Goal: Task Accomplishment & Management: Use online tool/utility

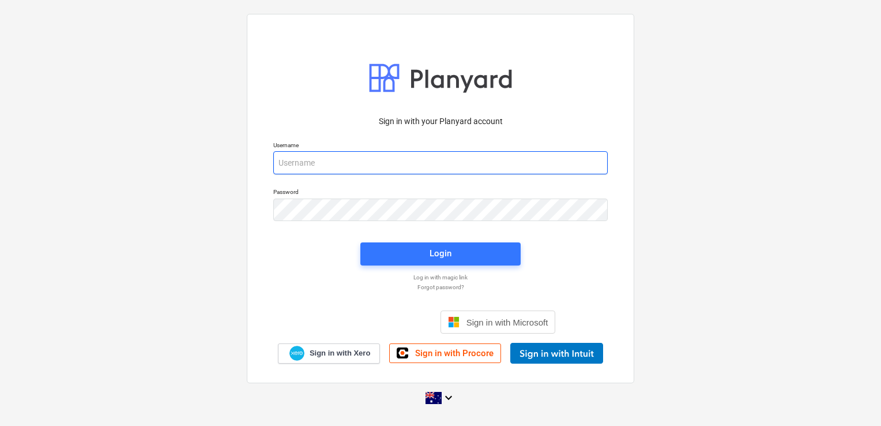
click at [319, 154] on input "email" at bounding box center [440, 162] width 334 height 23
type input "[EMAIL_ADDRESS][DOMAIN_NAME]"
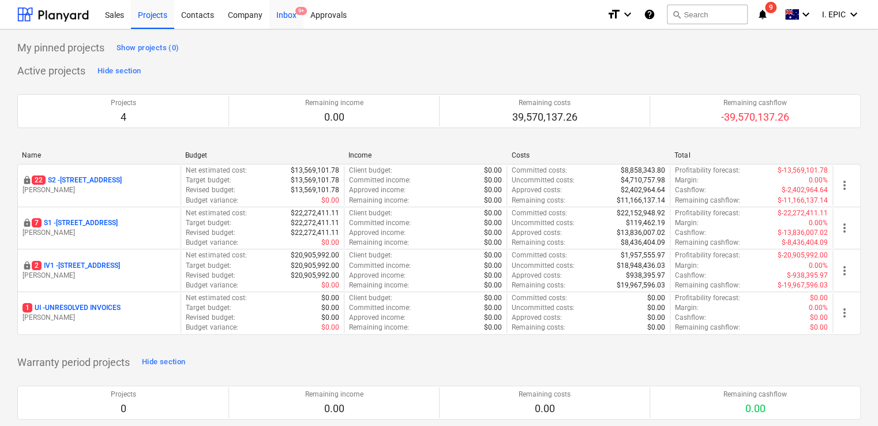
click at [289, 21] on div "Inbox 9+" at bounding box center [286, 13] width 34 height 29
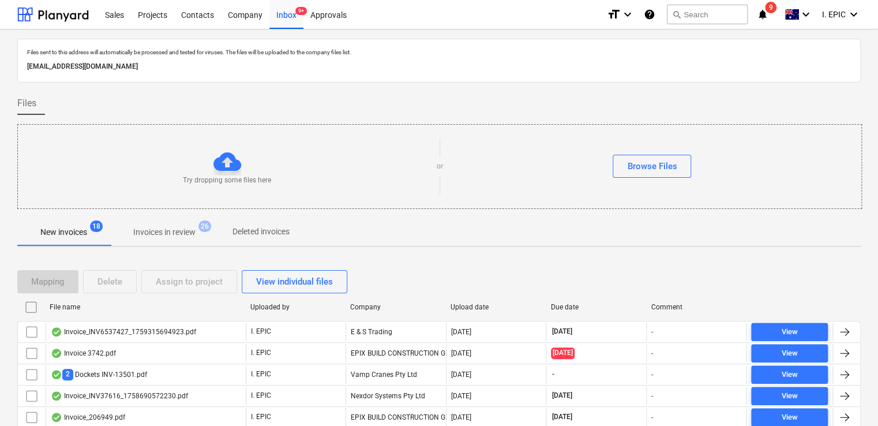
scroll to position [288, 0]
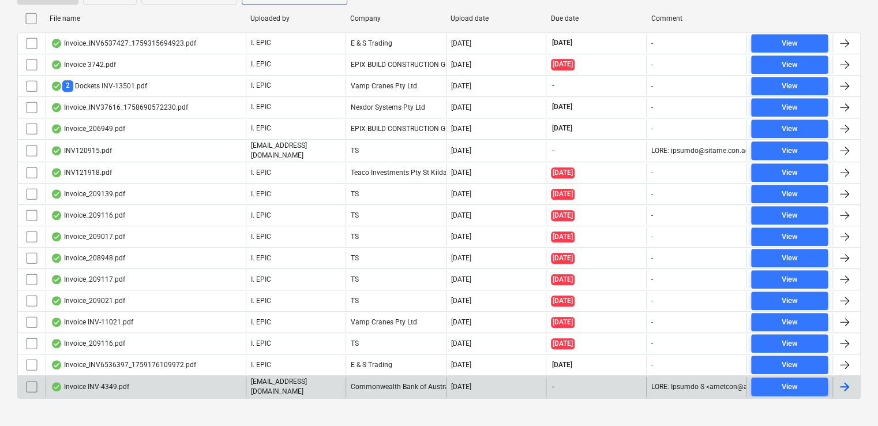
click at [176, 379] on div "Invoice INV-4349.pdf" at bounding box center [146, 387] width 200 height 20
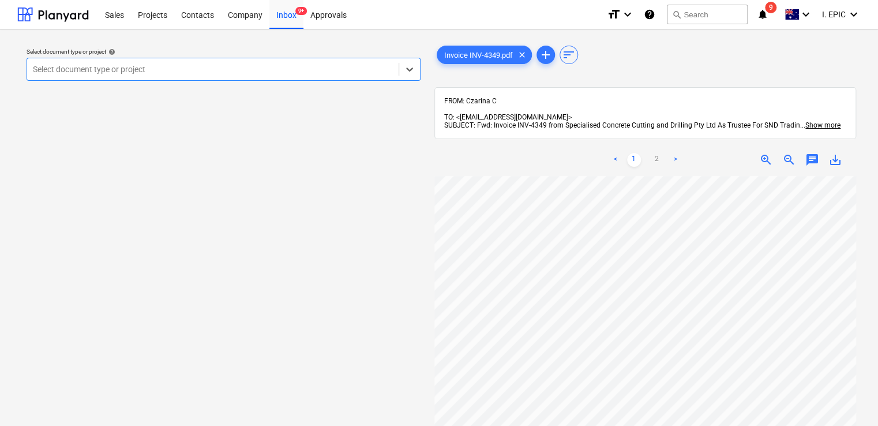
click at [813, 156] on span "chat" at bounding box center [812, 160] width 14 height 14
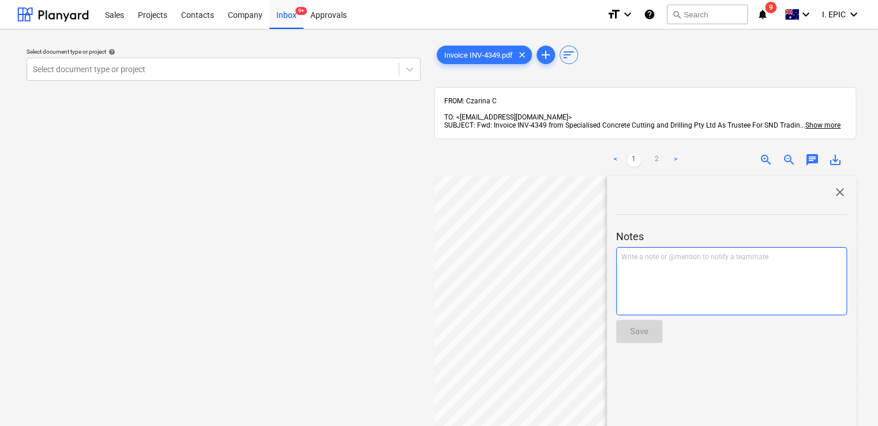
click at [659, 267] on div "Write a note or @mention to notify a teammate [PERSON_NAME]" at bounding box center [731, 281] width 231 height 68
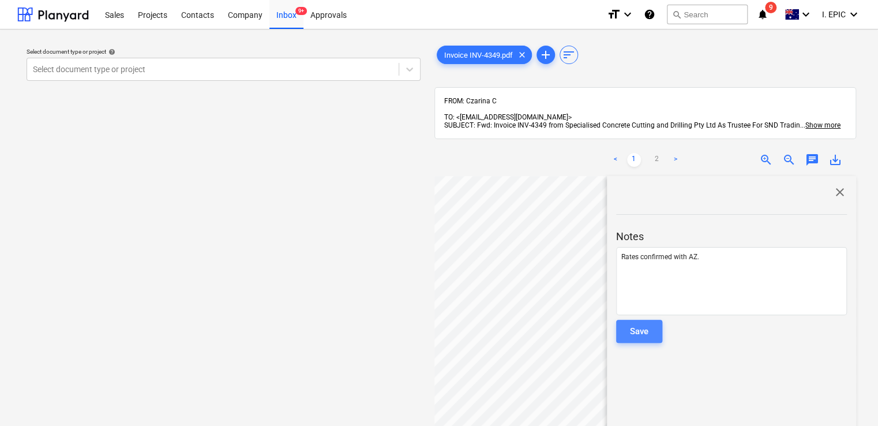
click at [634, 323] on div "Save" at bounding box center [639, 330] width 18 height 15
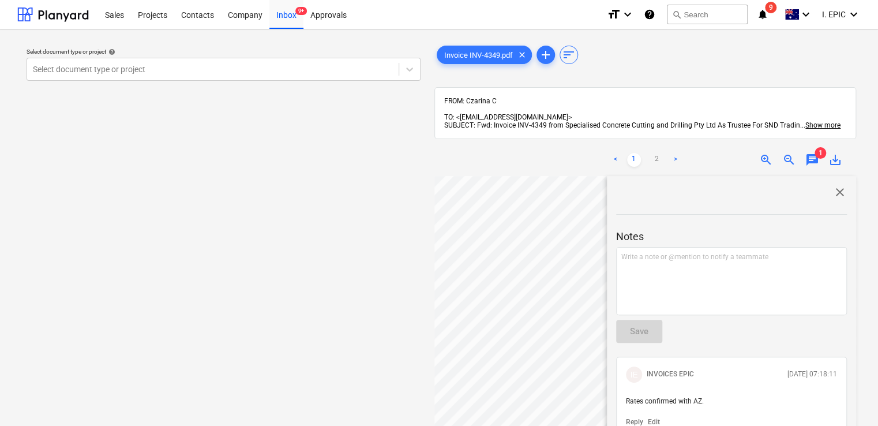
click at [836, 185] on span "close" at bounding box center [840, 192] width 14 height 14
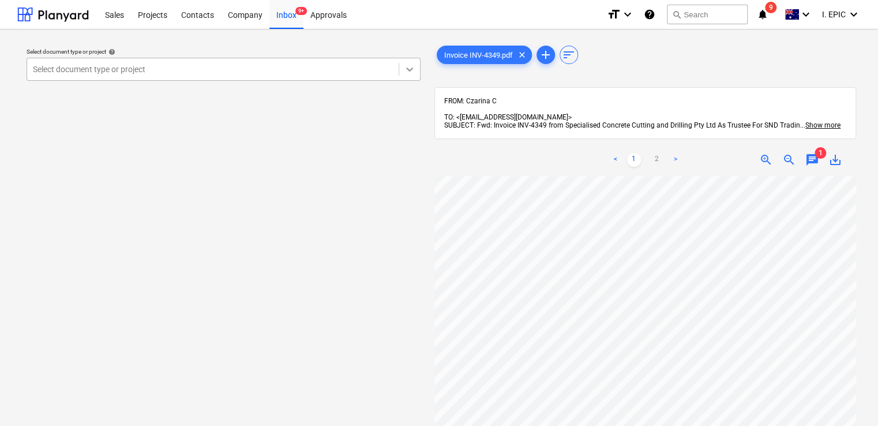
click at [413, 64] on icon at bounding box center [410, 69] width 12 height 12
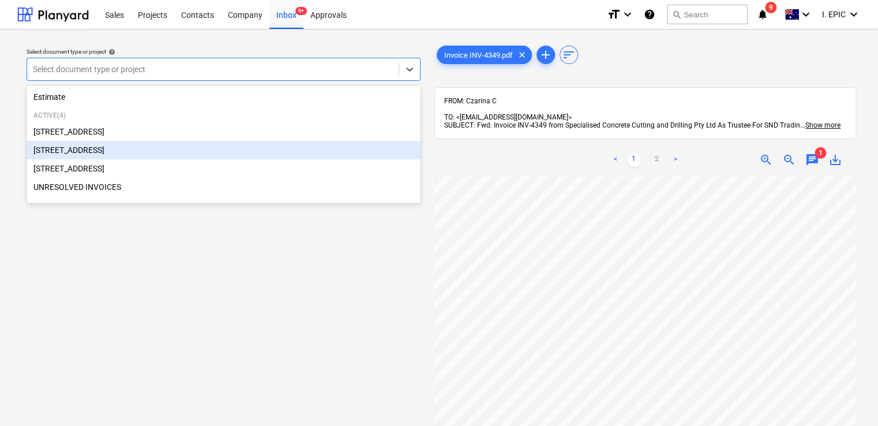
click at [195, 145] on div "[STREET_ADDRESS]" at bounding box center [224, 150] width 394 height 18
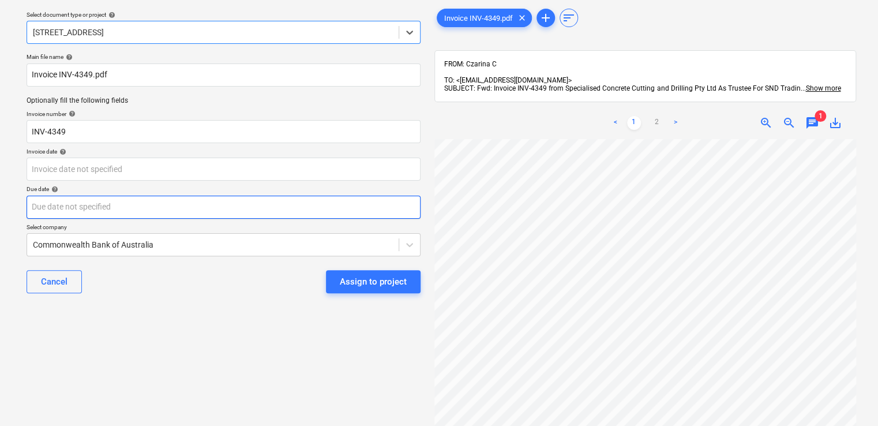
scroll to position [58, 0]
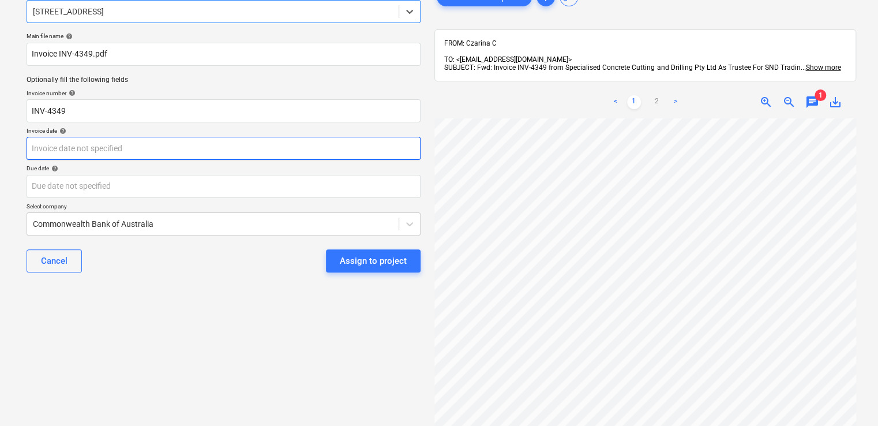
click at [88, 149] on body "Sales Projects Contacts Company Inbox 9+ Approvals format_size keyboard_arrow_d…" at bounding box center [439, 155] width 878 height 426
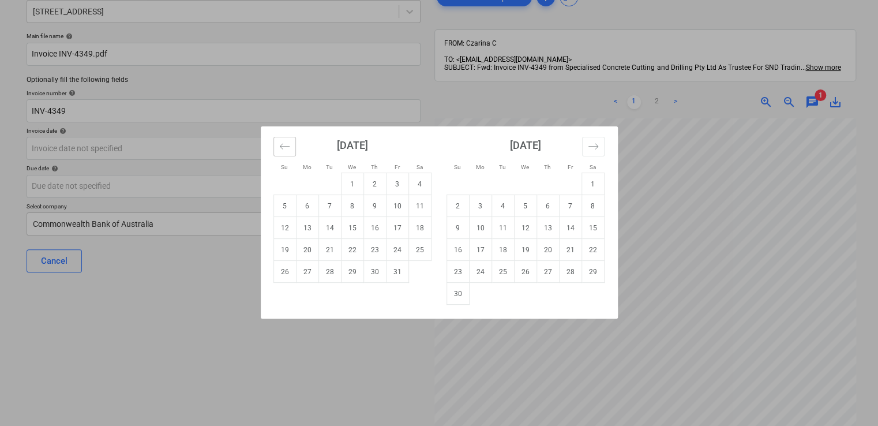
click at [273, 147] on button "Move backward to switch to the previous month." at bounding box center [284, 147] width 22 height 20
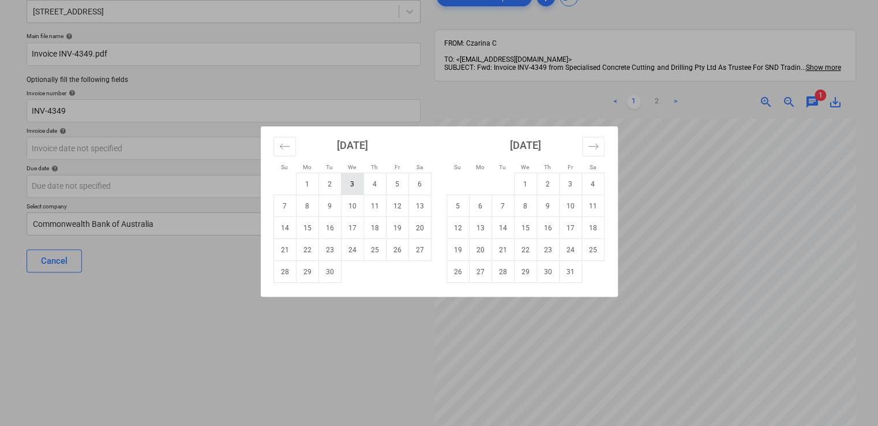
click at [348, 186] on td "3" at bounding box center [352, 184] width 22 height 22
type input "[DATE]"
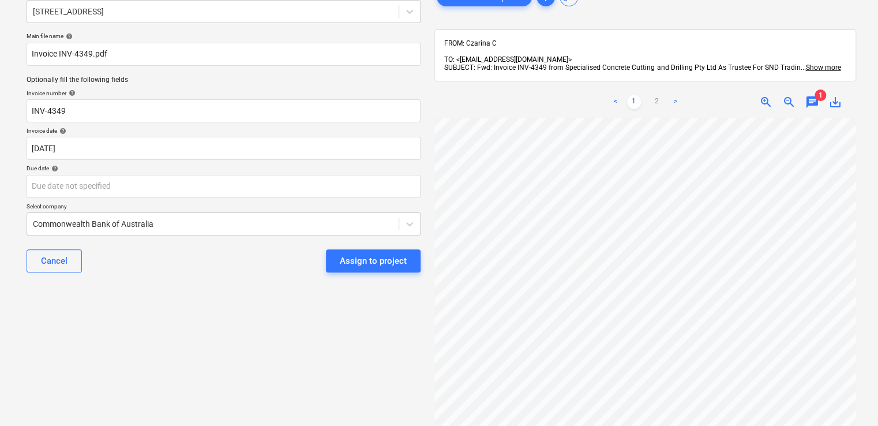
scroll to position [221, 0]
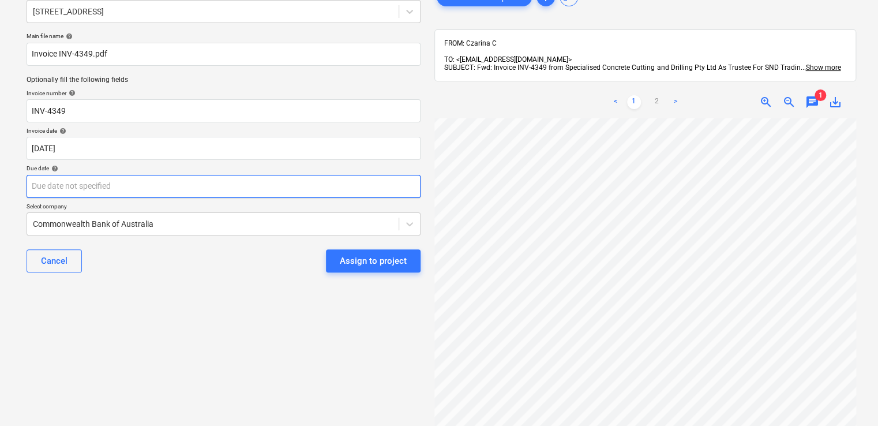
click at [66, 186] on body "Sales Projects Contacts Company Inbox 9+ Approvals format_size keyboard_arrow_d…" at bounding box center [439, 155] width 878 height 426
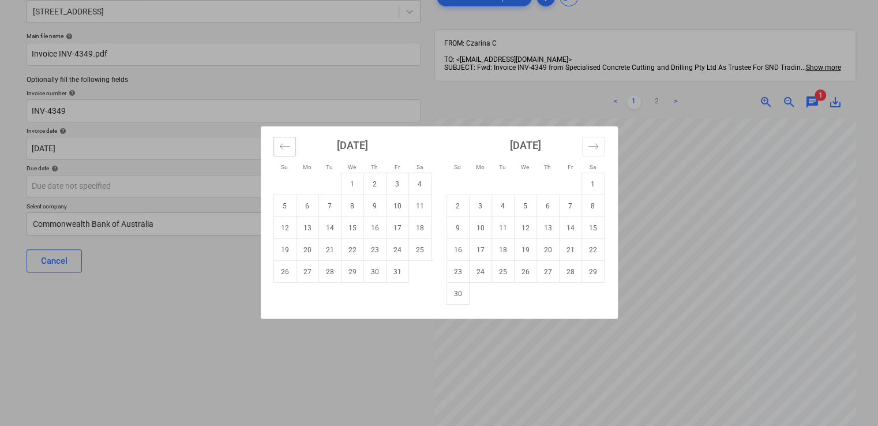
click at [283, 151] on icon "Move backward to switch to the previous month." at bounding box center [284, 146] width 11 height 11
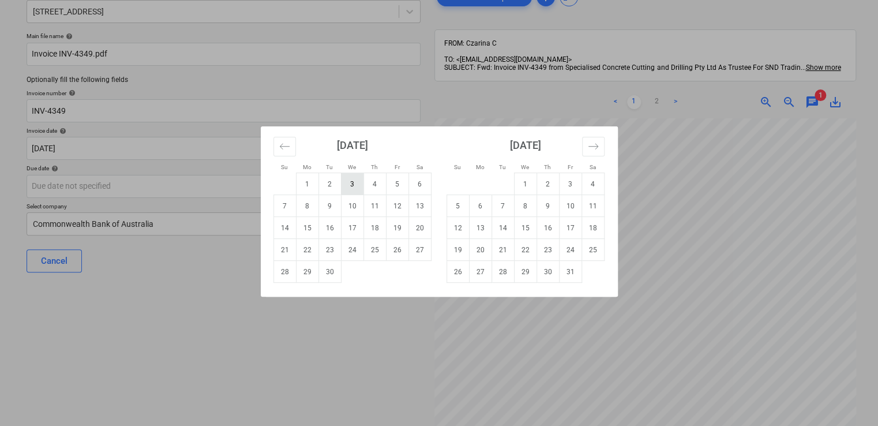
click at [347, 181] on td "3" at bounding box center [352, 184] width 22 height 22
type input "[DATE]"
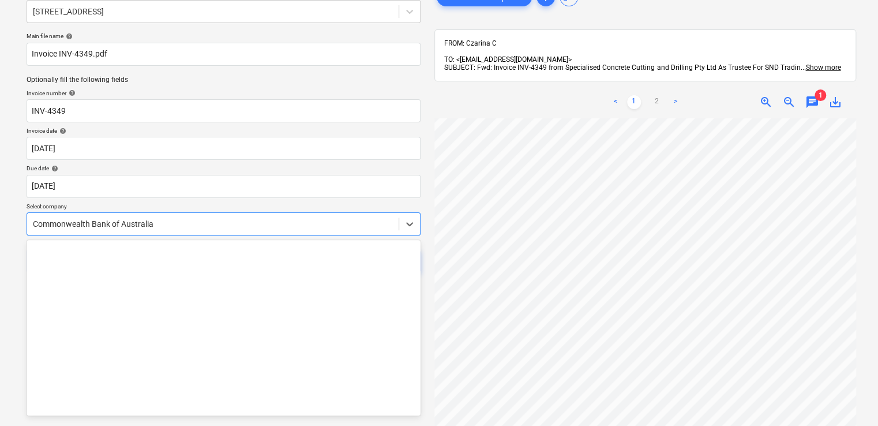
click at [183, 217] on div "Commonwealth Bank of Australia" at bounding box center [212, 224] width 371 height 16
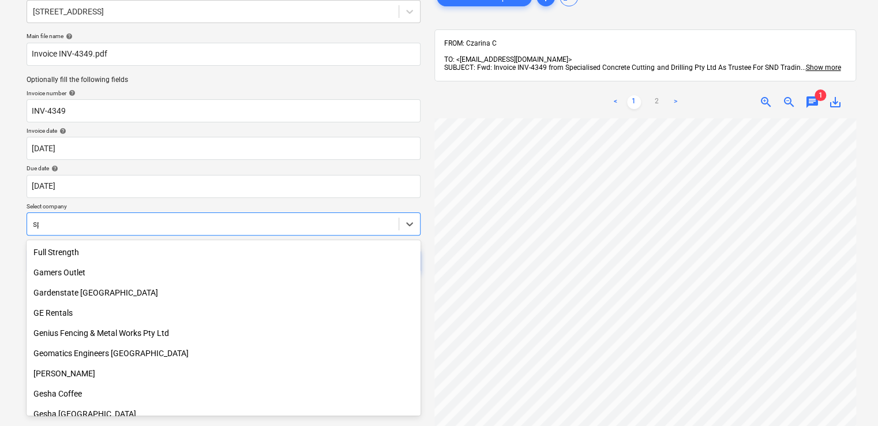
type input "spe"
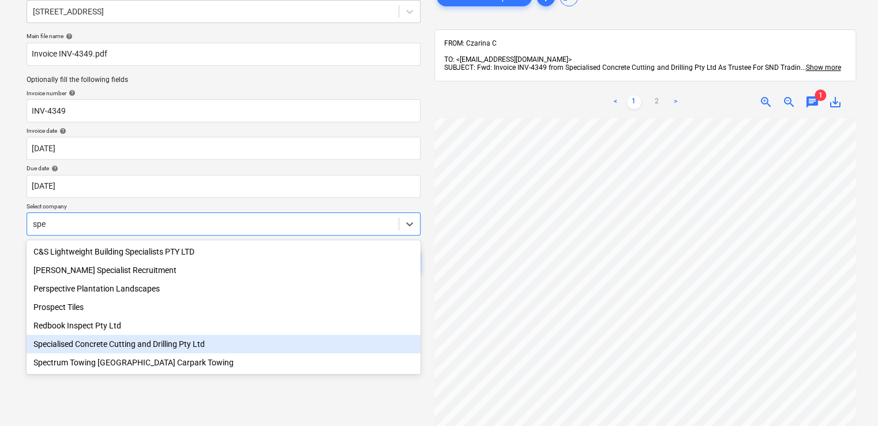
click at [153, 347] on div "Specialised Concrete Cutting and Drilling Pty Ltd" at bounding box center [224, 343] width 394 height 18
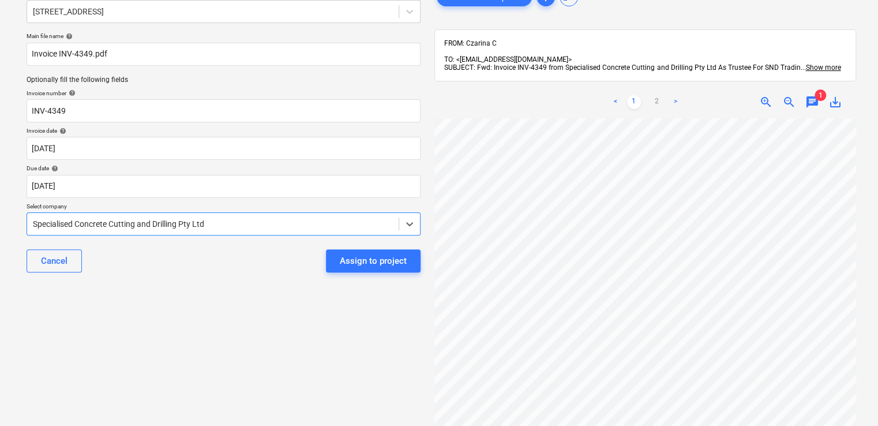
scroll to position [0, 0]
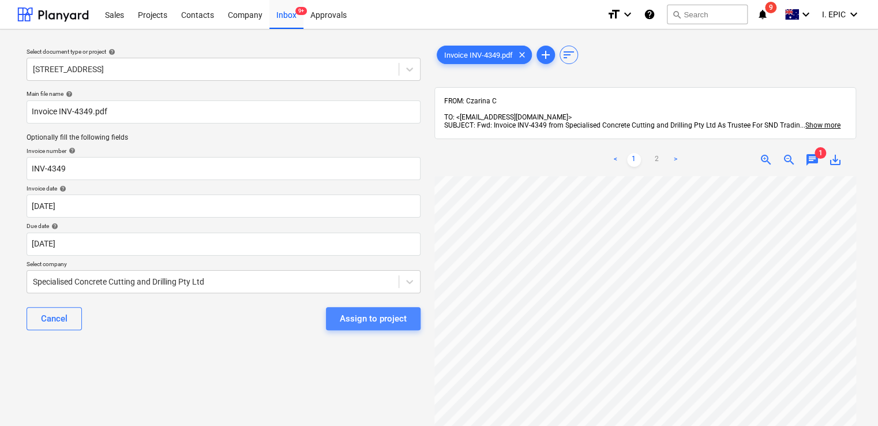
click at [351, 315] on div "Assign to project" at bounding box center [373, 318] width 67 height 15
